Goal: Check status: Check status

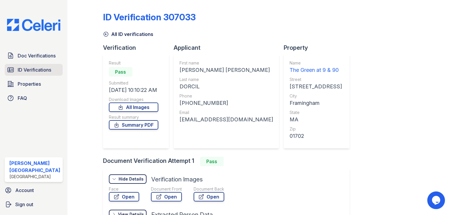
click at [24, 69] on span "ID Verifications" at bounding box center [35, 69] width 34 height 7
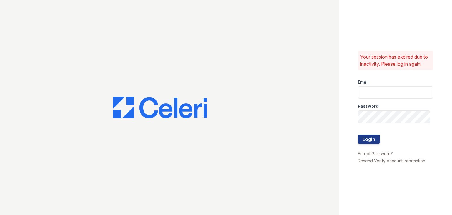
type input "[EMAIL_ADDRESS][DOMAIN_NAME]"
click at [368, 139] on button "Login" at bounding box center [369, 139] width 22 height 9
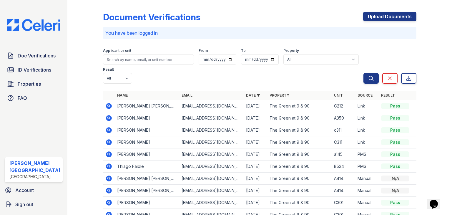
click at [106, 104] on icon at bounding box center [109, 106] width 6 height 6
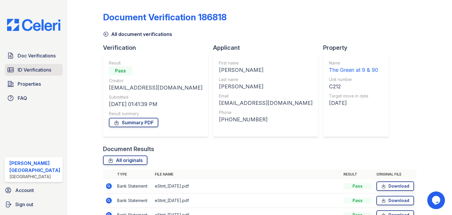
click at [40, 70] on span "ID Verifications" at bounding box center [35, 69] width 34 height 7
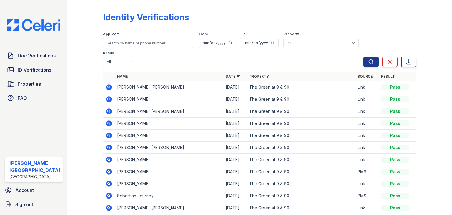
click at [105, 87] on icon at bounding box center [108, 87] width 7 height 7
